Goal: Information Seeking & Learning: Stay updated

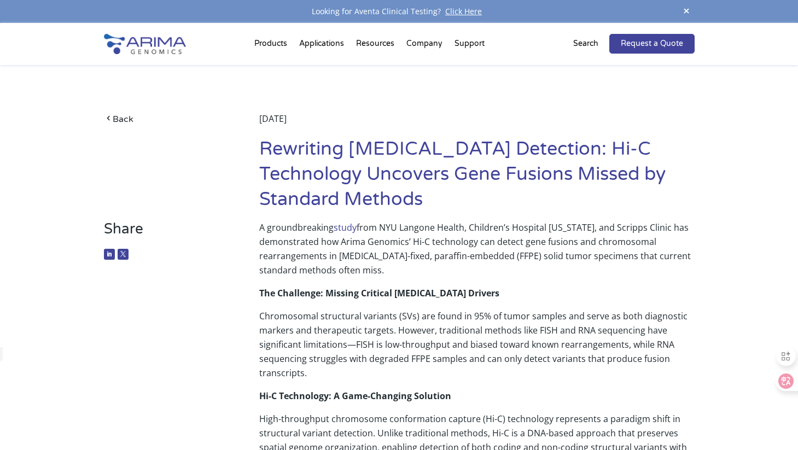
click at [352, 229] on link "study" at bounding box center [345, 228] width 23 height 12
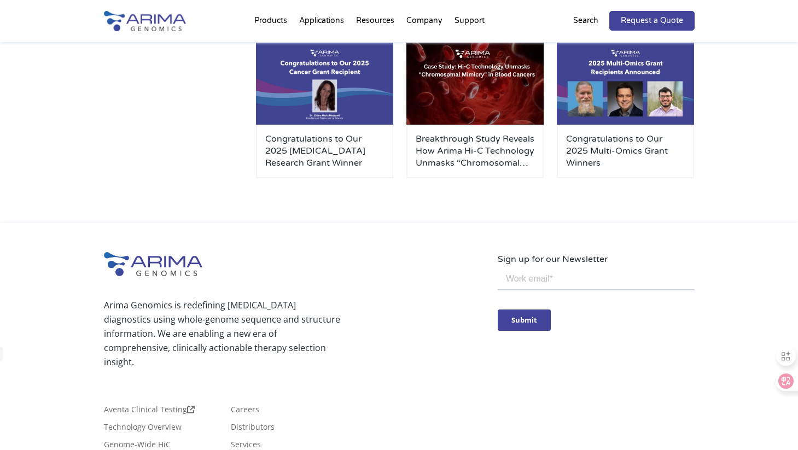
scroll to position [1043, 0]
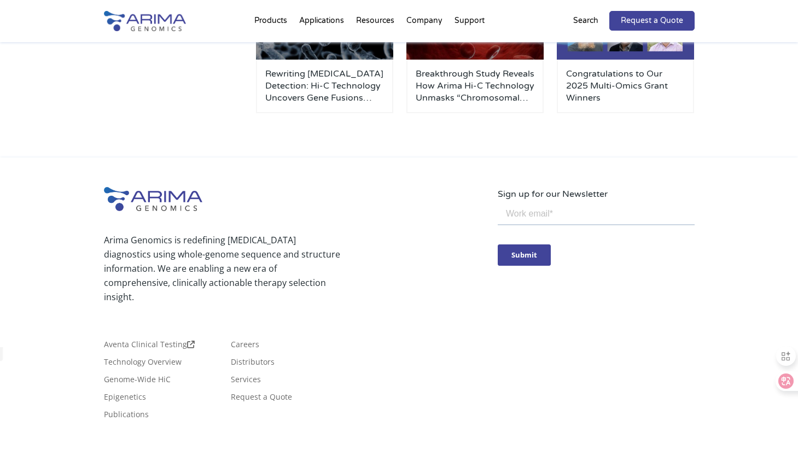
scroll to position [1231, 0]
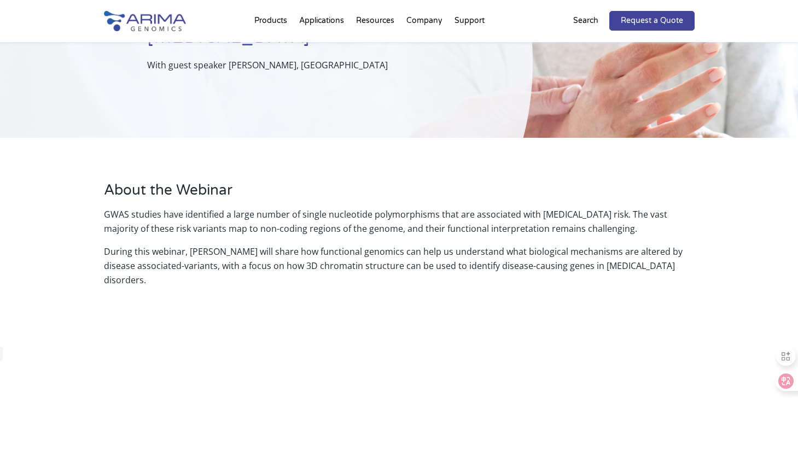
scroll to position [178, 0]
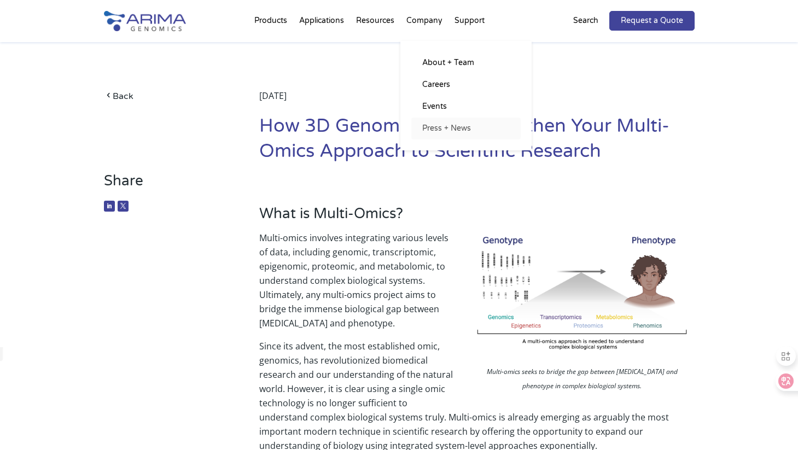
click at [457, 127] on link "Press + News" at bounding box center [465, 129] width 109 height 22
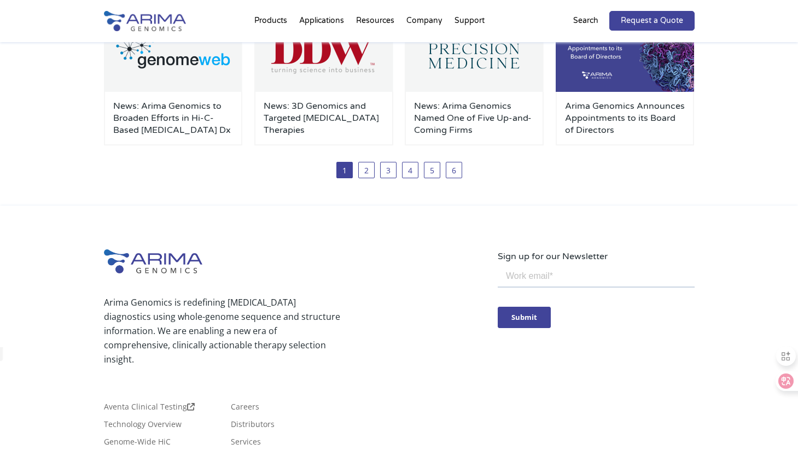
scroll to position [454, 0]
